Goal: Entertainment & Leisure: Consume media (video, audio)

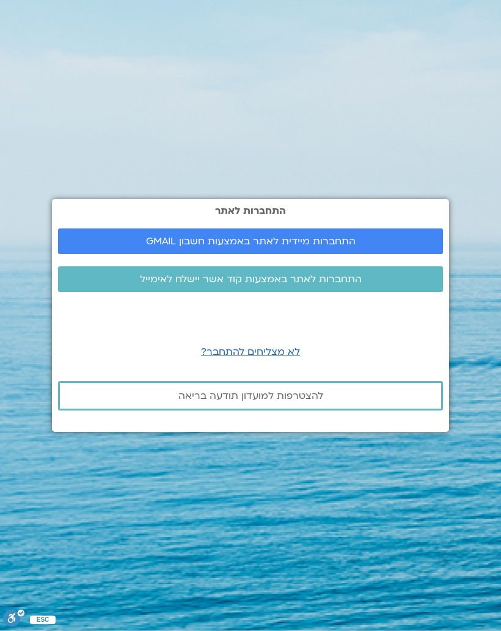
click at [394, 247] on span "התחברות מיידית לאתר באמצעות חשבון GMAIL" at bounding box center [251, 241] width 356 height 11
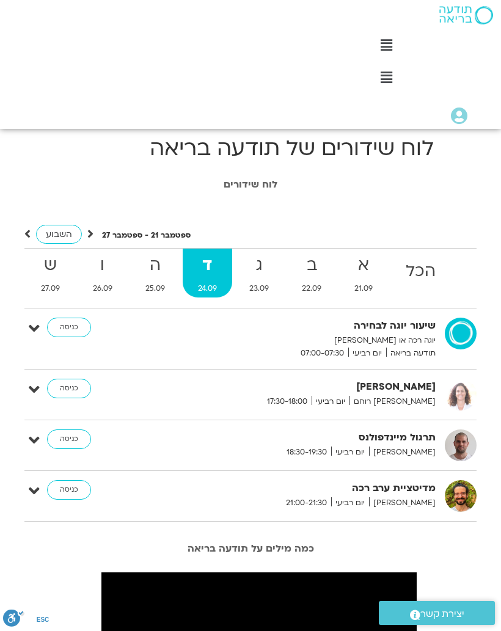
click at [254, 180] on h1 "לוח שידורים" at bounding box center [250, 184] width 489 height 11
click at [254, 188] on h1 "לוח שידורים" at bounding box center [250, 184] width 489 height 11
click at [432, 274] on strong "הכל" at bounding box center [420, 271] width 60 height 27
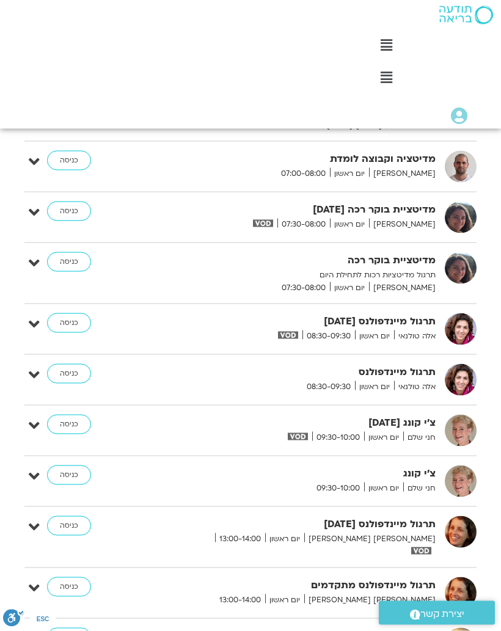
scroll to position [394, 0]
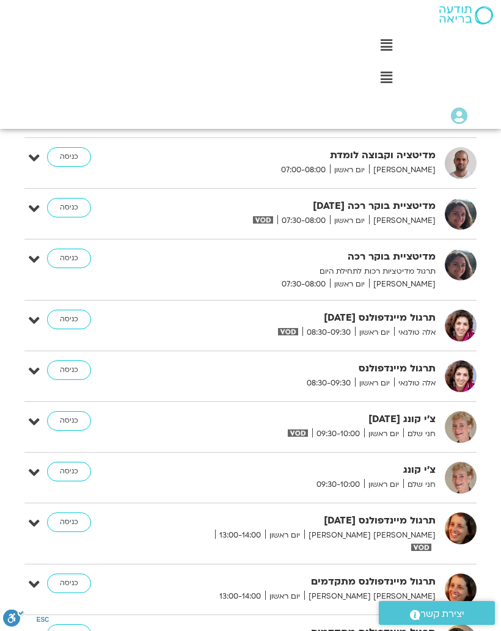
click at [385, 423] on strong "צ’י קונג 21.9.25" at bounding box center [313, 419] width 244 height 16
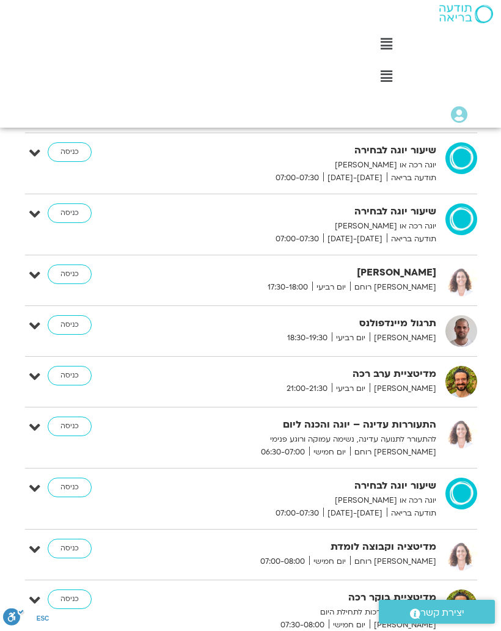
scroll to position [2181, 0]
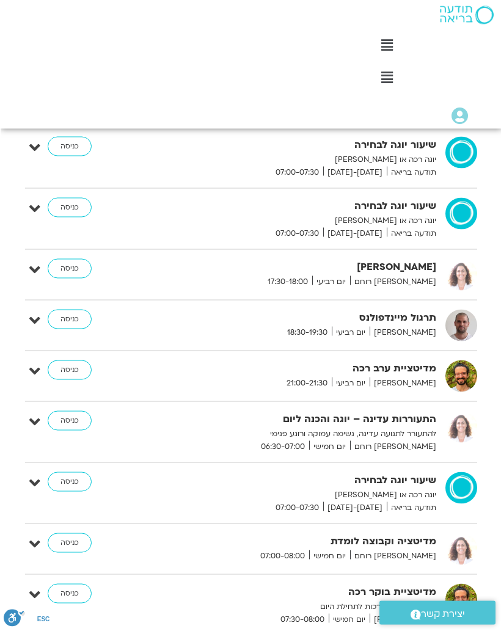
click at [410, 440] on span "אורנה סמלסון רוחם" at bounding box center [392, 446] width 86 height 13
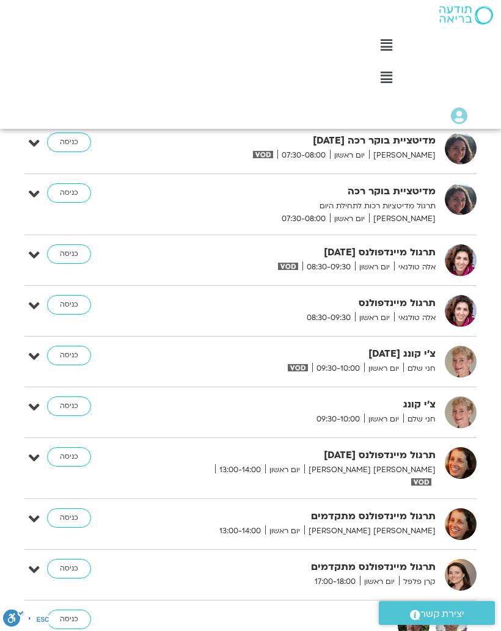
scroll to position [459, 0]
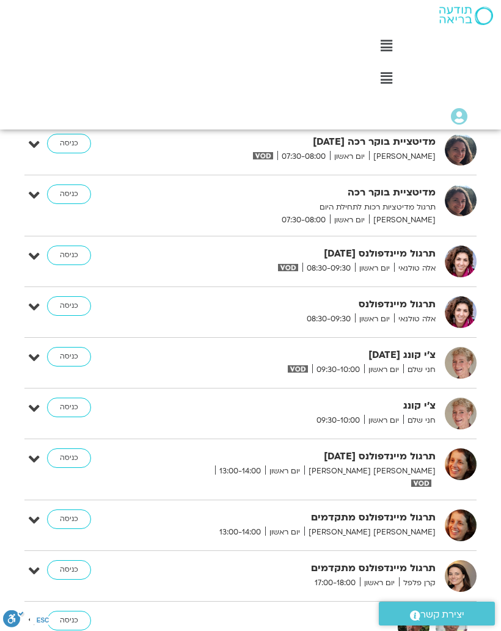
click at [409, 258] on strong "תרגול מיינדפולנס 21.9.25" at bounding box center [313, 253] width 244 height 16
click at [462, 263] on img at bounding box center [461, 261] width 32 height 32
click at [269, 276] on div "תרגול מיינדפולנס 21.9.25 אלה טולנאי יום ראשון 08:30-09:30 כניסה" at bounding box center [260, 261] width 434 height 32
click at [72, 252] on link "כניסה" at bounding box center [69, 255] width 44 height 20
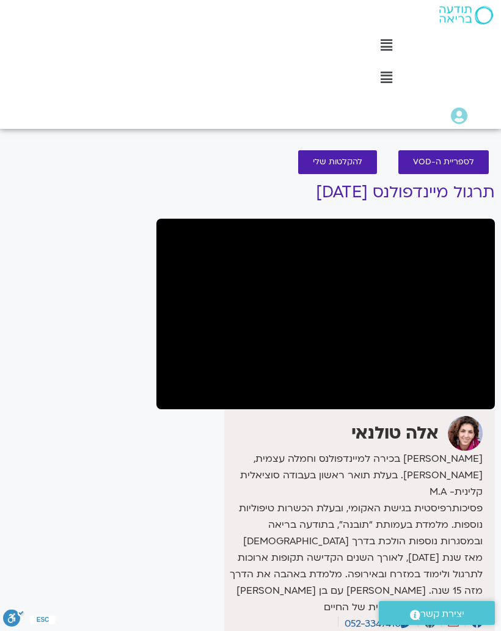
click at [449, 159] on span "לספריית ה-VOD" at bounding box center [443, 162] width 61 height 9
click at [462, 160] on span "לספריית ה-VOD" at bounding box center [443, 162] width 61 height 9
click at [450, 160] on span "לספריית ה-VOD" at bounding box center [443, 162] width 61 height 9
click at [461, 152] on link "לספריית ה-VOD" at bounding box center [443, 162] width 90 height 24
click at [463, 155] on link "לספריית ה-VOD" at bounding box center [443, 162] width 90 height 24
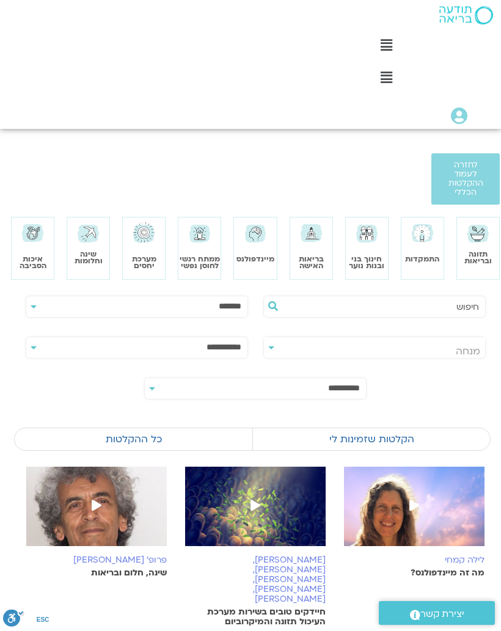
scroll to position [0, -8]
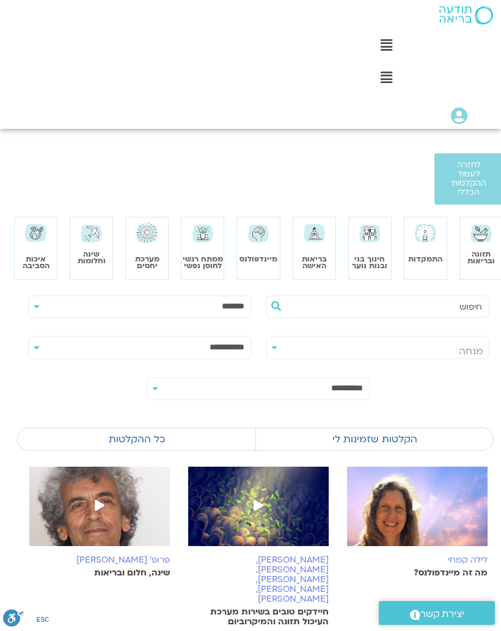
click at [264, 241] on img at bounding box center [258, 233] width 25 height 25
click at [266, 221] on img at bounding box center [258, 233] width 25 height 25
click at [263, 255] on section at bounding box center [258, 270] width 501 height 31
click at [261, 255] on section at bounding box center [258, 270] width 501 height 31
click at [263, 221] on img at bounding box center [258, 233] width 25 height 25
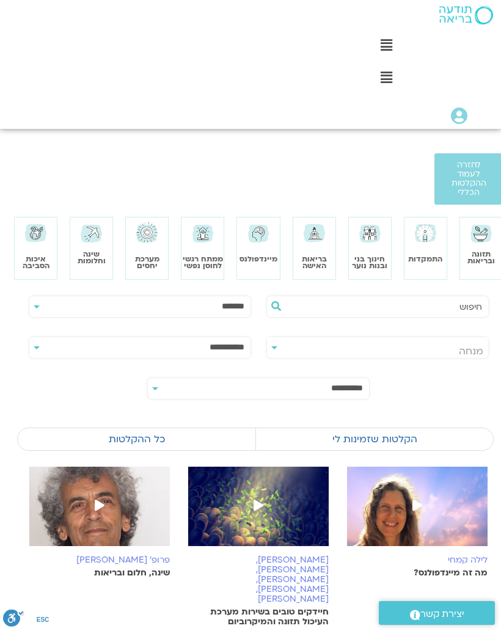
scroll to position [56, -8]
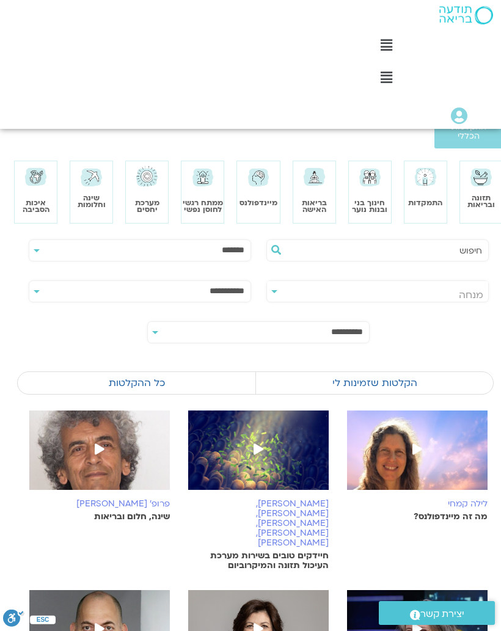
click at [262, 211] on section at bounding box center [258, 214] width 501 height 31
click at [259, 210] on section at bounding box center [258, 214] width 501 height 31
click at [257, 206] on section at bounding box center [258, 214] width 501 height 31
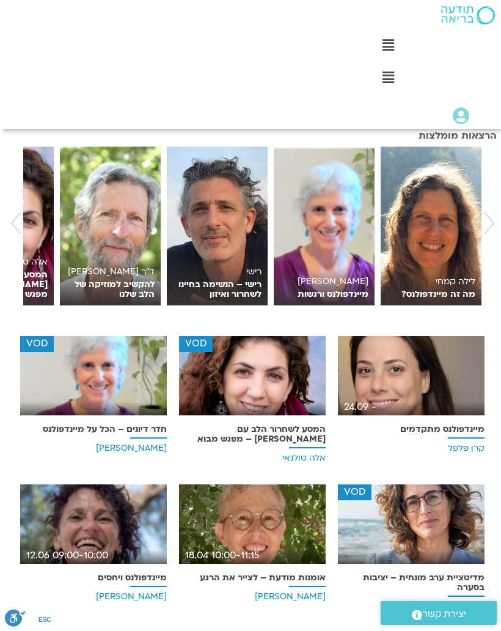
scroll to position [214, -2]
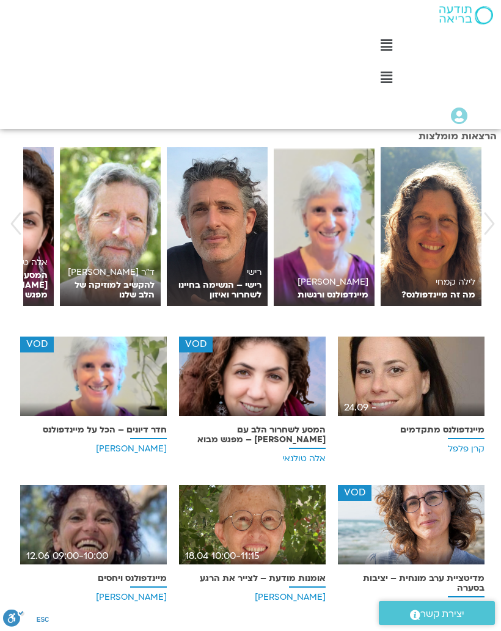
click at [293, 426] on p "המסע לשחרור הלב עם [PERSON_NAME] – מפגש מבוא" at bounding box center [252, 435] width 147 height 20
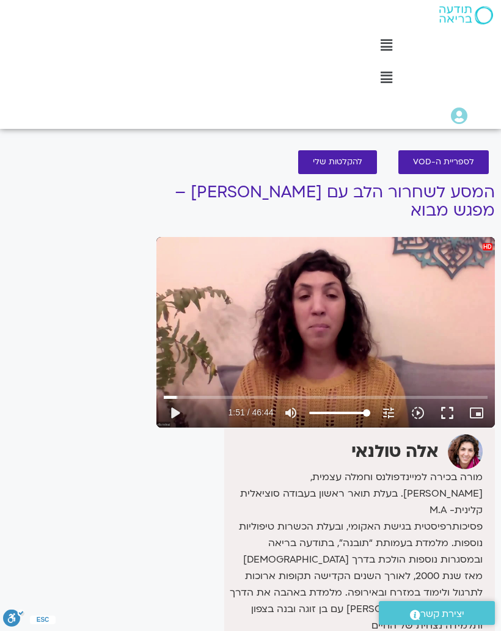
click at [167, 417] on button "play_arrow" at bounding box center [174, 412] width 29 height 29
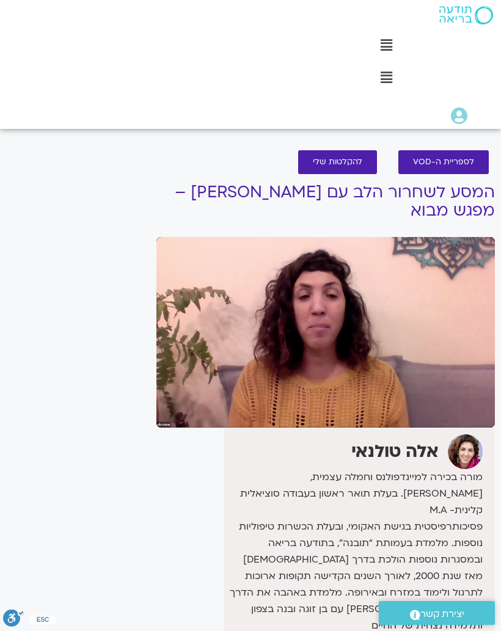
click at [493, 186] on h1 "המסע לשחרור הלב עם [PERSON_NAME] – מפגש מבוא" at bounding box center [325, 201] width 338 height 37
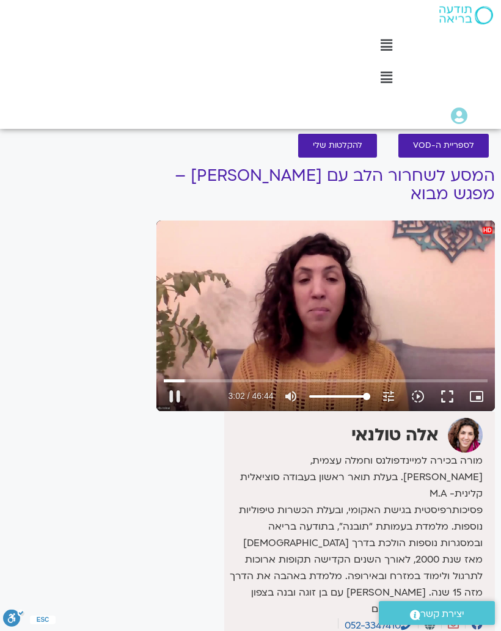
scroll to position [15, 0]
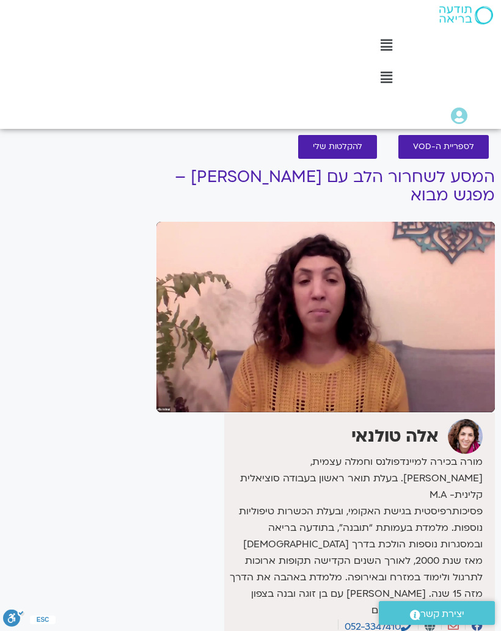
click at [97, 280] on div "It seems we can't find what you're looking for. It seems we can't find what you…" at bounding box center [75, 448] width 150 height 603
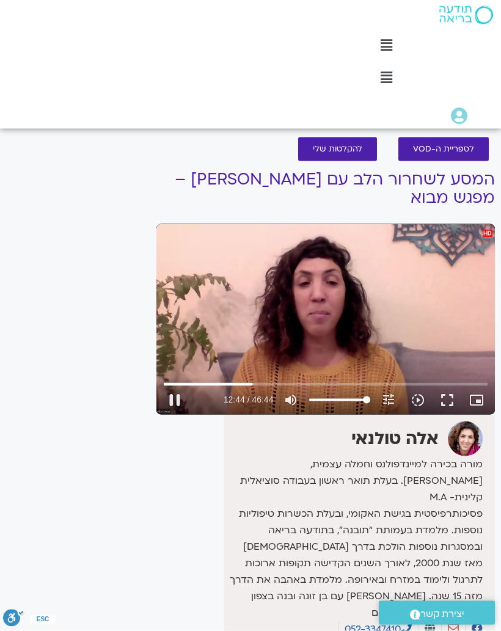
scroll to position [0, 0]
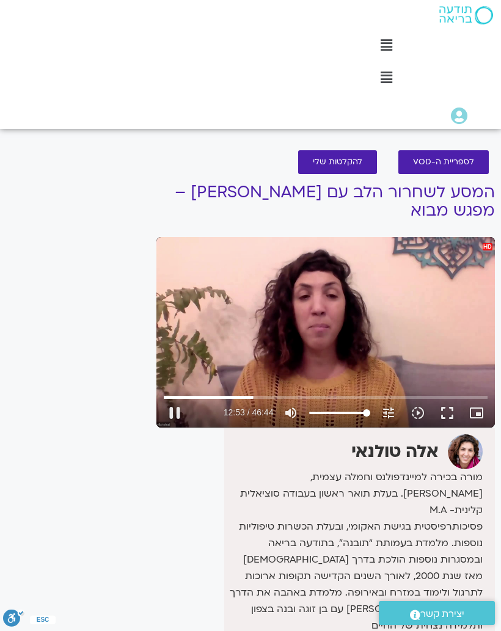
click at [88, 114] on div "Main Menu לוח שידורים לוח שידורים יומי תכניה שבועית ההקלטות שלי קורסים ופעילות …" at bounding box center [250, 64] width 501 height 129
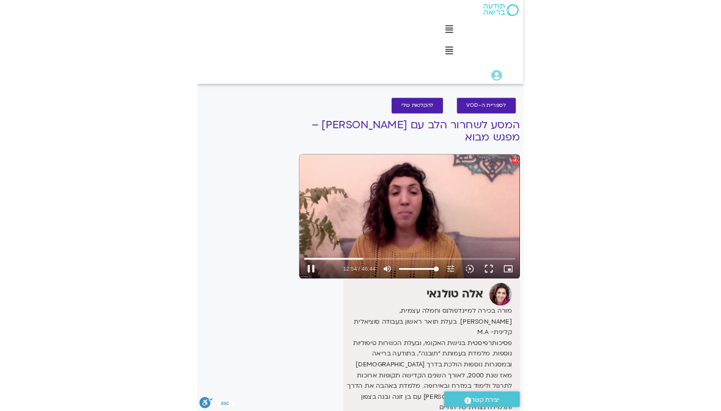
scroll to position [3, 0]
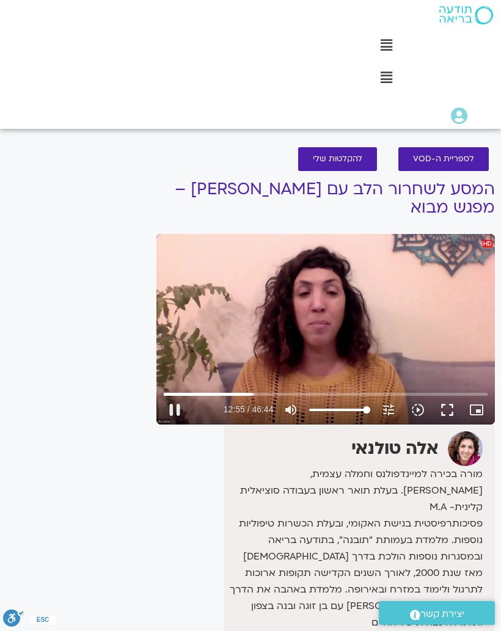
click at [103, 133] on body "דלג לתוכן Main Menu לוח שידורים לוח שידורים יומי תכניה שבועית ההקלטות שלי קורסי…" at bounding box center [250, 611] width 501 height 1228
click at [170, 409] on button "pause" at bounding box center [174, 409] width 29 height 29
click at [368, 620] on div "אלה טולנאי מורה בכירה למיינדפולנס וחמלה עצמית, [PERSON_NAME]. בעלת תואר ראשון ב…" at bounding box center [359, 547] width 271 height 245
click at [337, 623] on div "אלה טולנאי מורה בכירה למיינדפולנס וחמלה עצמית, [PERSON_NAME]. בעלת תואר ראשון ב…" at bounding box center [359, 547] width 271 height 245
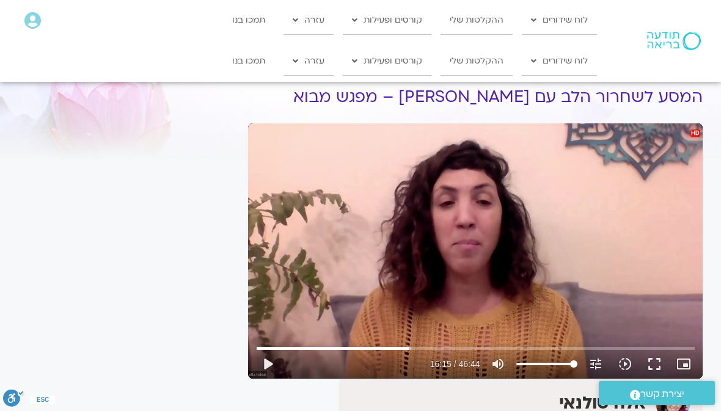
click at [170, 155] on div "It seems we can't find what you're looking for. It seems we can't find what you…" at bounding box center [127, 359] width 230 height 584
type input "975.644996331001"
